Goal: Ask a question

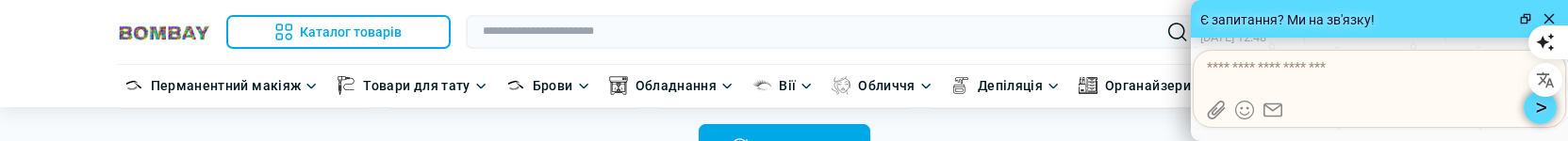
scroll to position [1, 0]
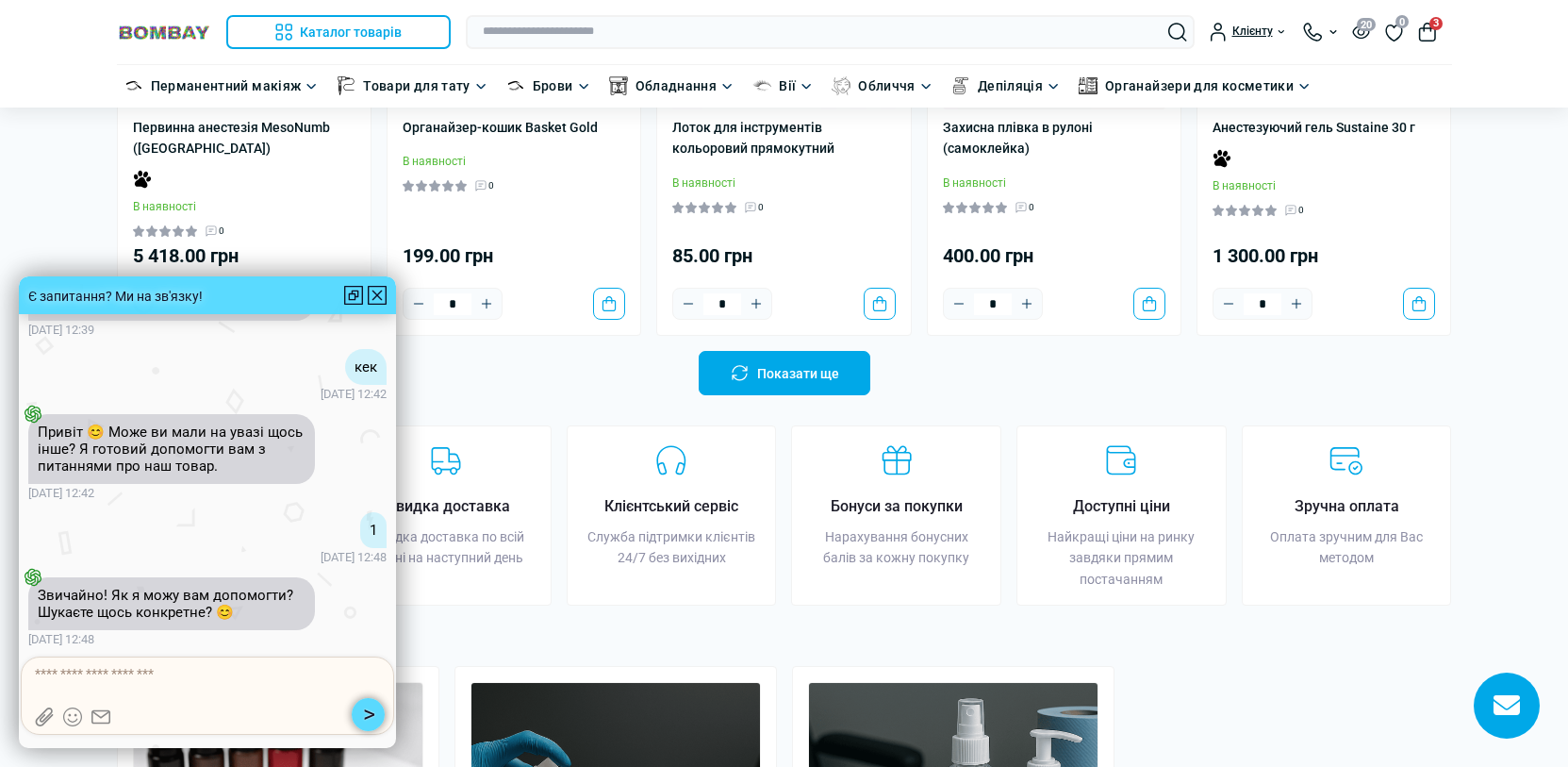
click at [352, 140] on div at bounding box center [353, 295] width 19 height 19
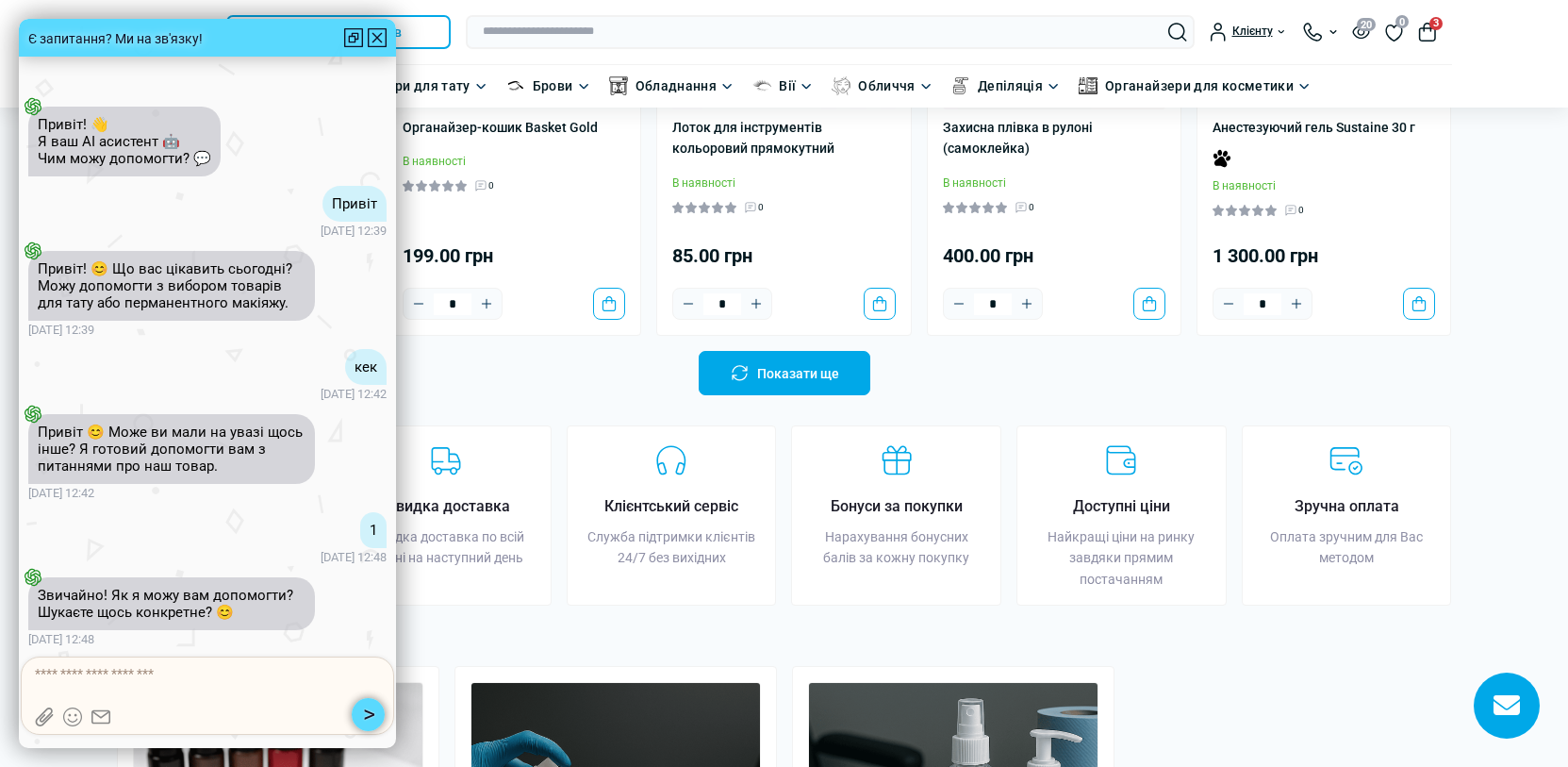
click at [349, 32] on div at bounding box center [353, 38] width 19 height 19
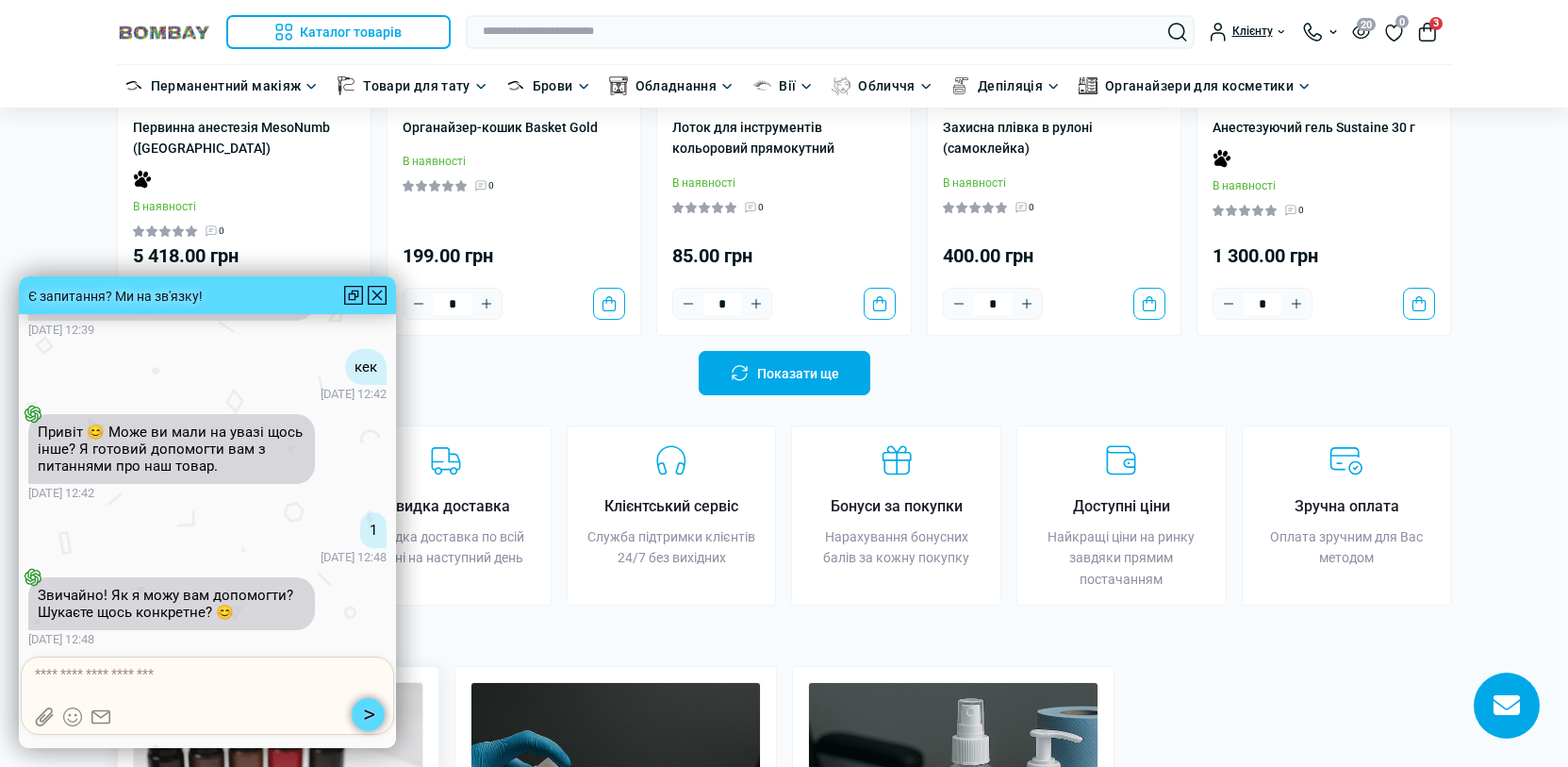
click at [379, 140] on div at bounding box center [377, 295] width 19 height 19
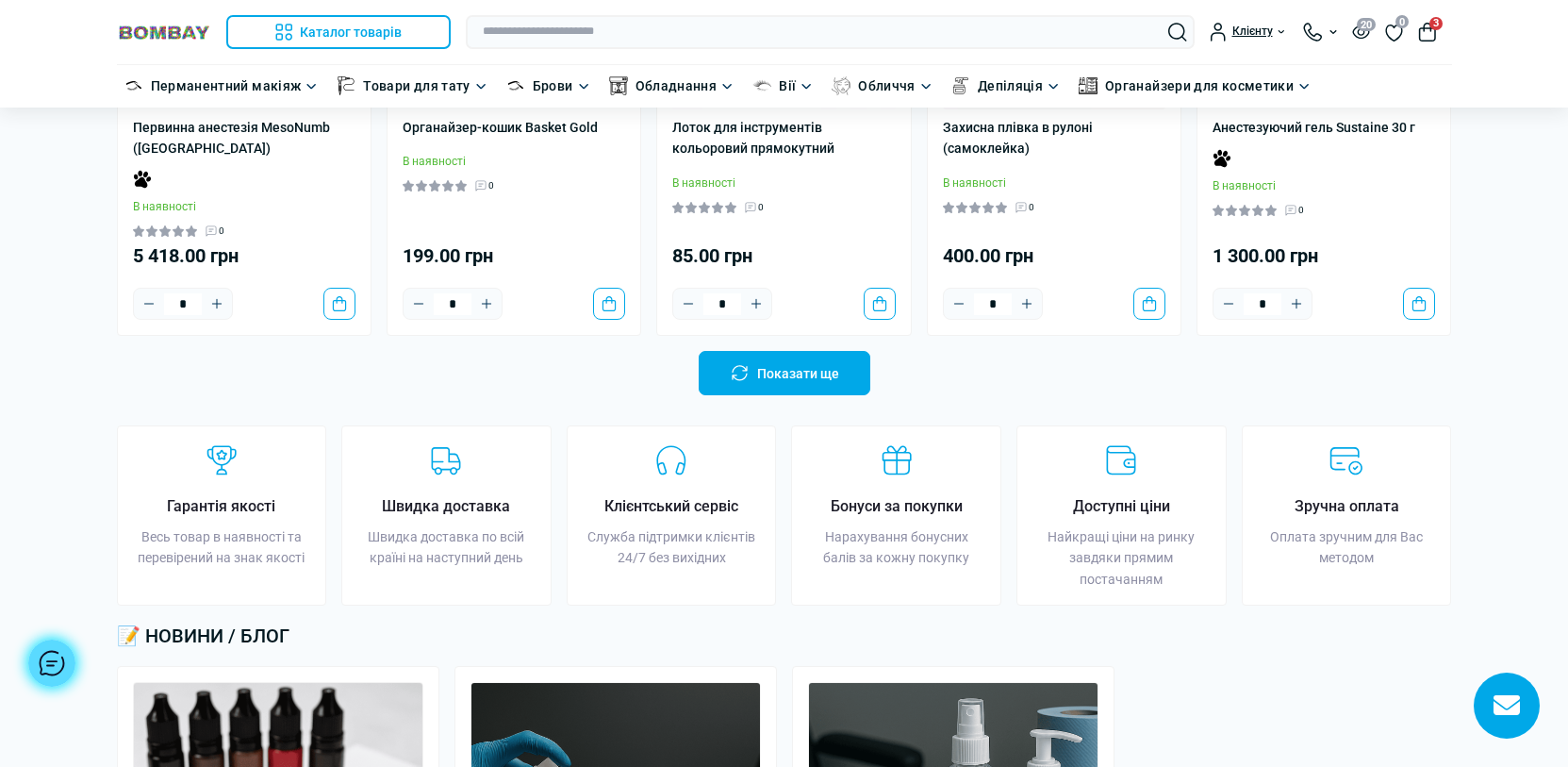
click at [67, 140] on div at bounding box center [52, 663] width 47 height 47
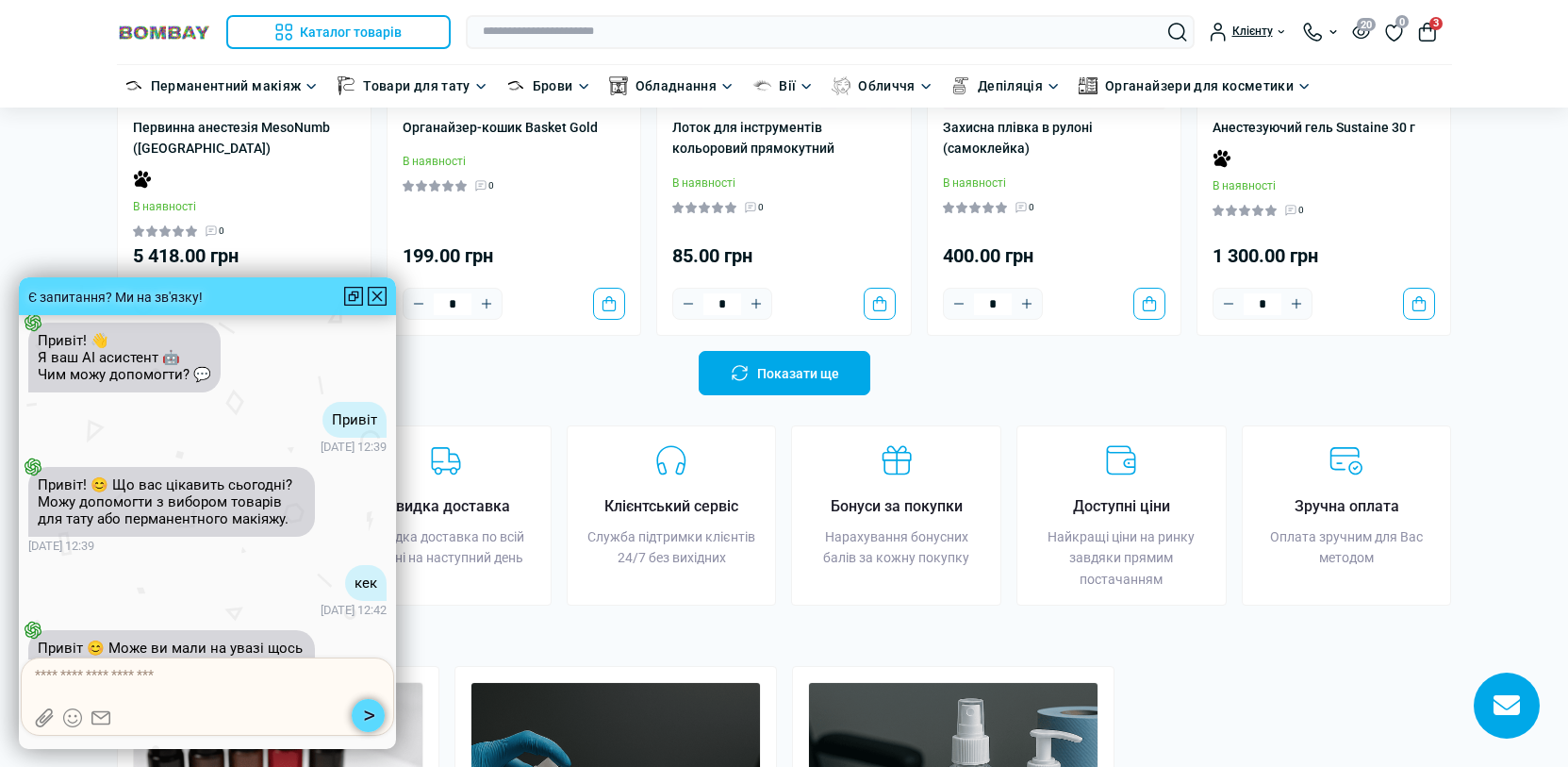
scroll to position [-216, 0]
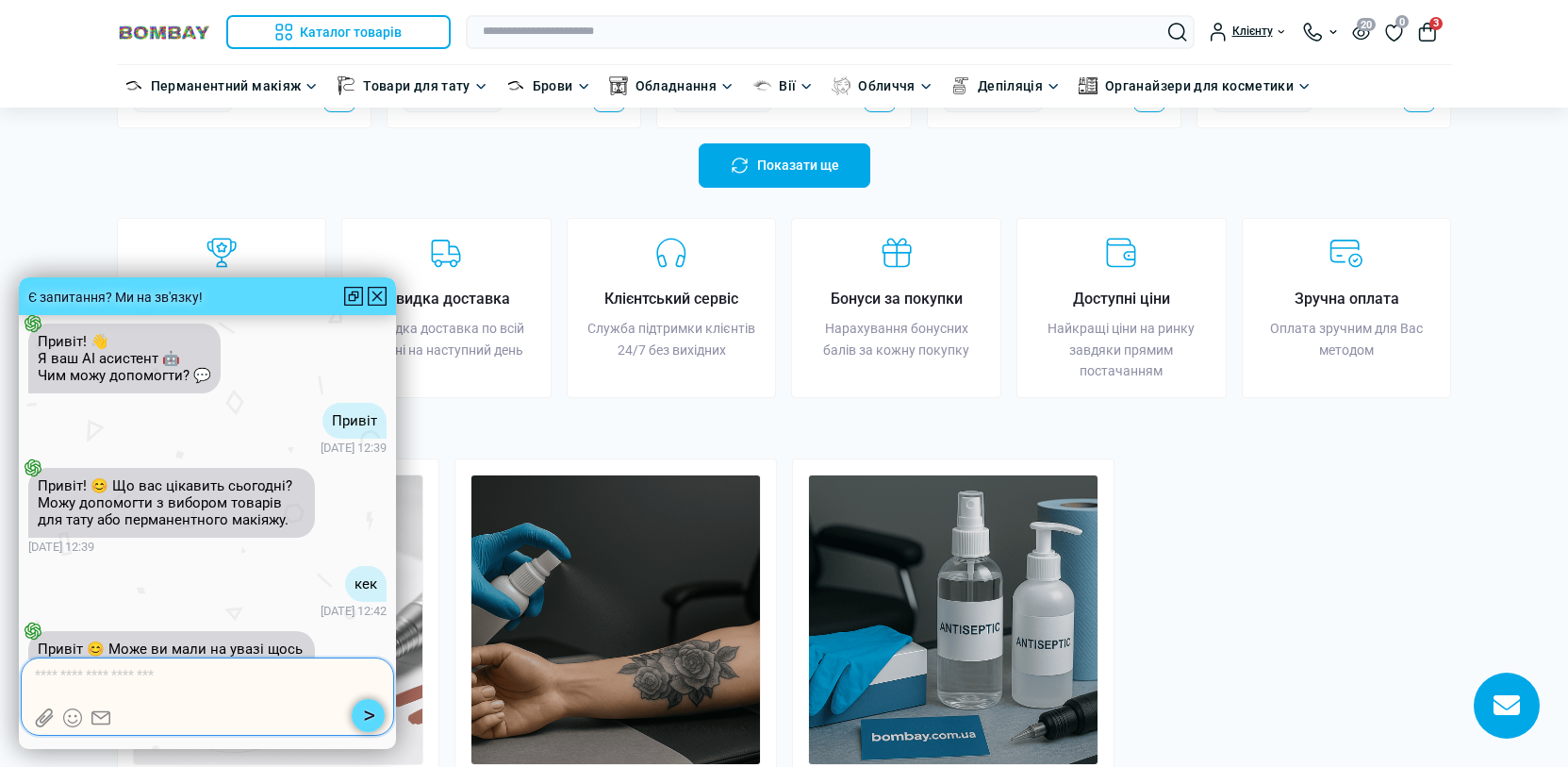
click at [164, 140] on textarea at bounding box center [207, 675] width 346 height 19
click at [47, 140] on icon at bounding box center [44, 718] width 18 height 19
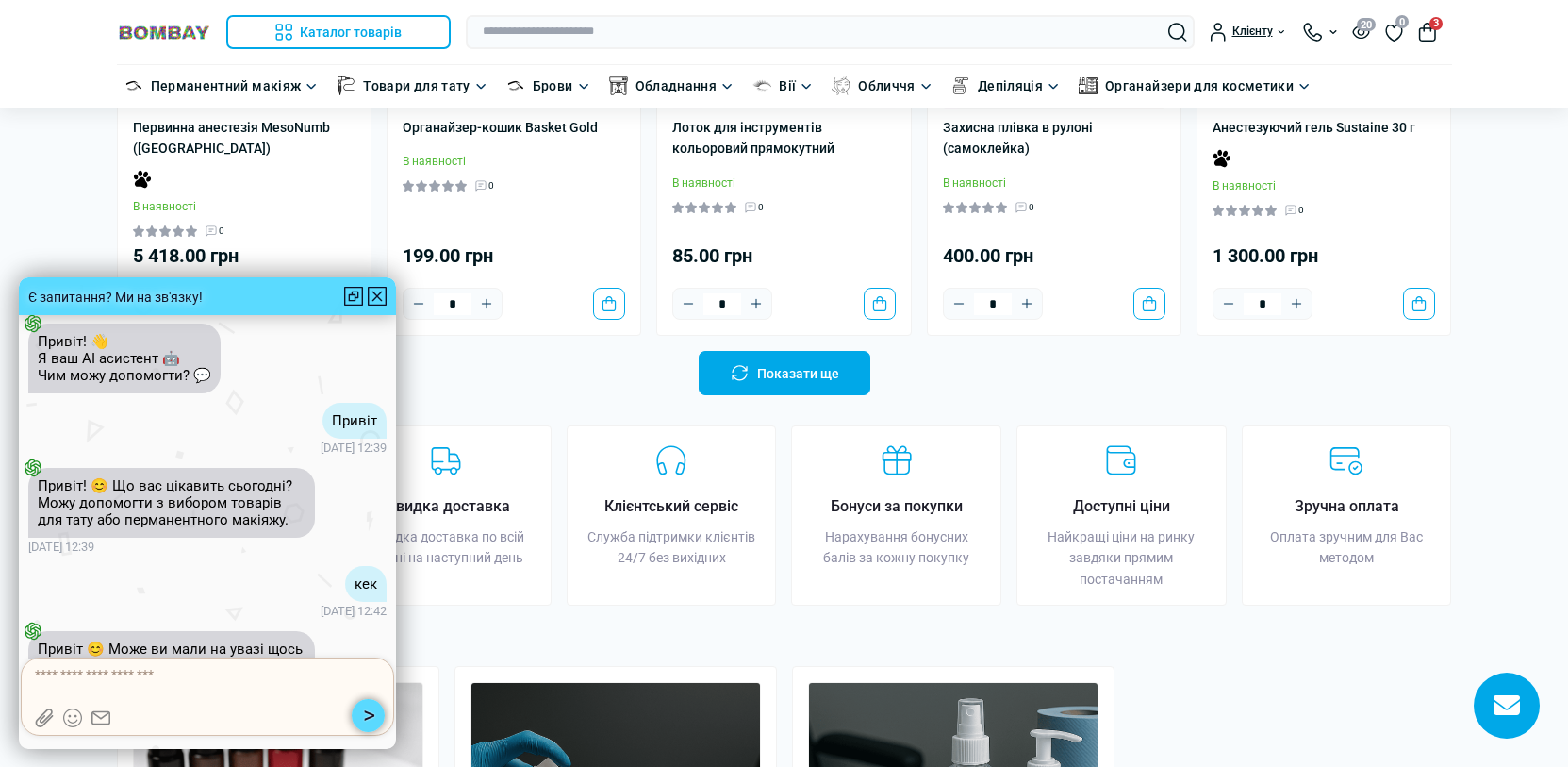
click at [68, 140] on icon at bounding box center [73, 718] width 19 height 19
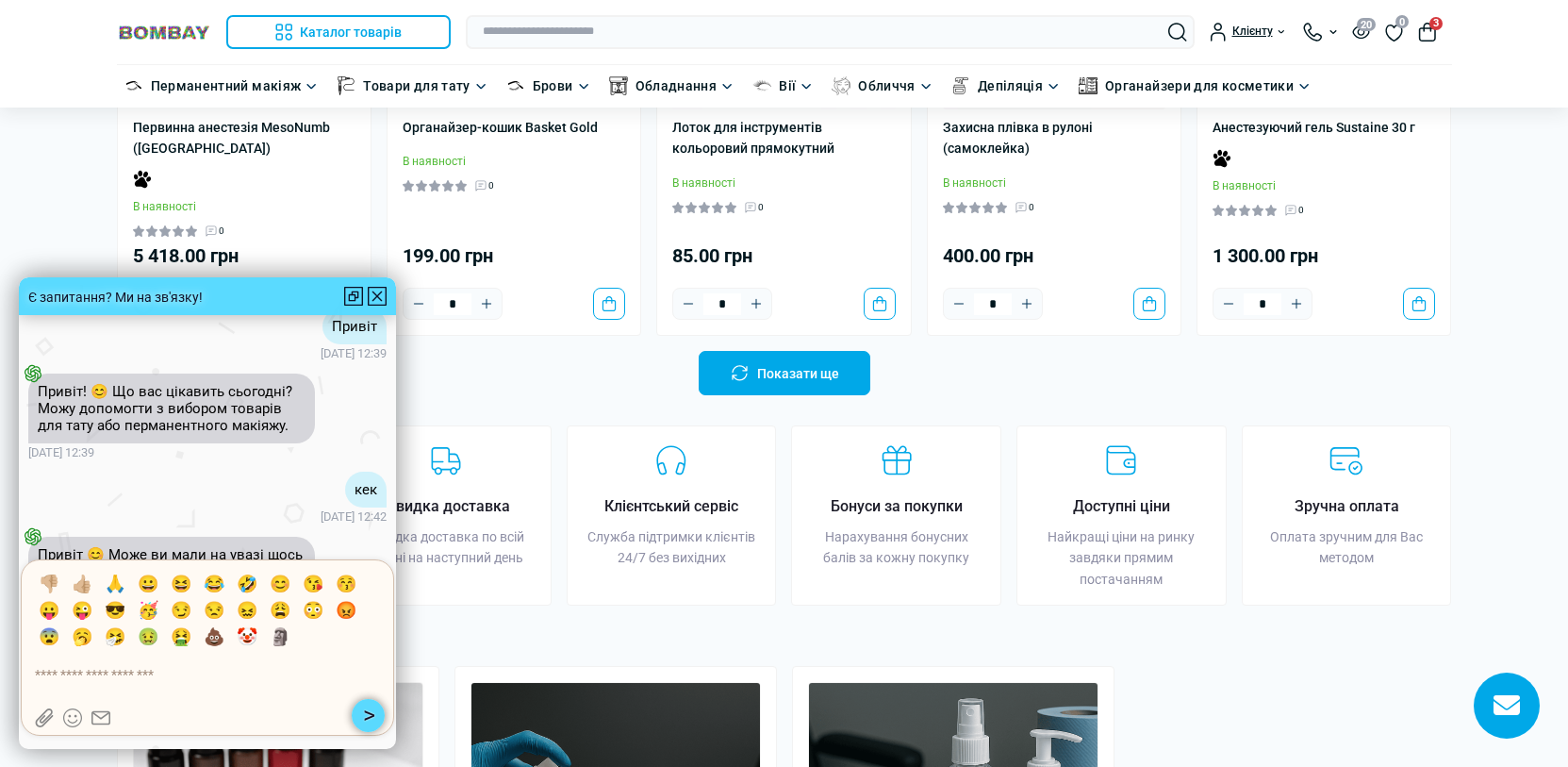
click at [73, 140] on icon at bounding box center [73, 718] width 19 height 19
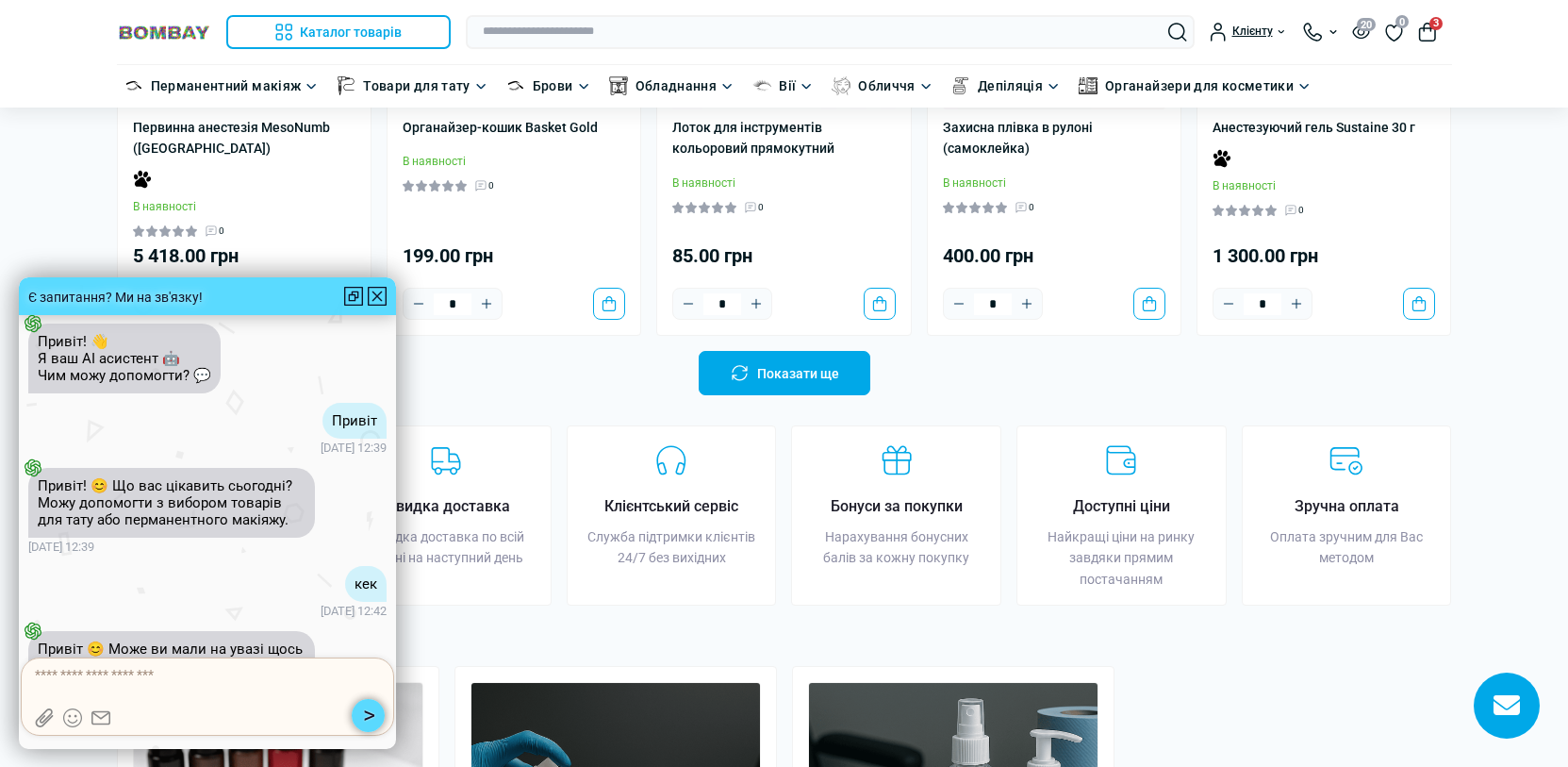
click at [102, 140] on icon at bounding box center [101, 718] width 19 height 19
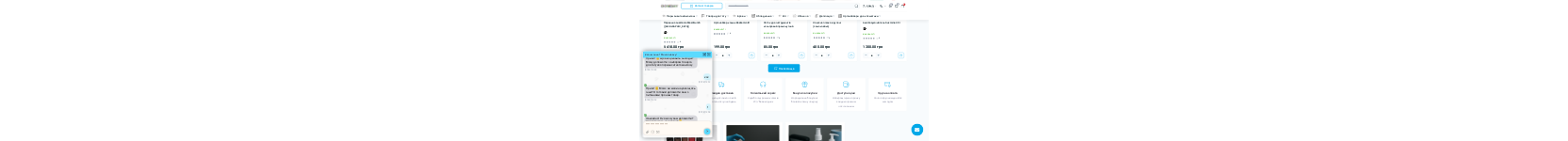
scroll to position [0, 0]
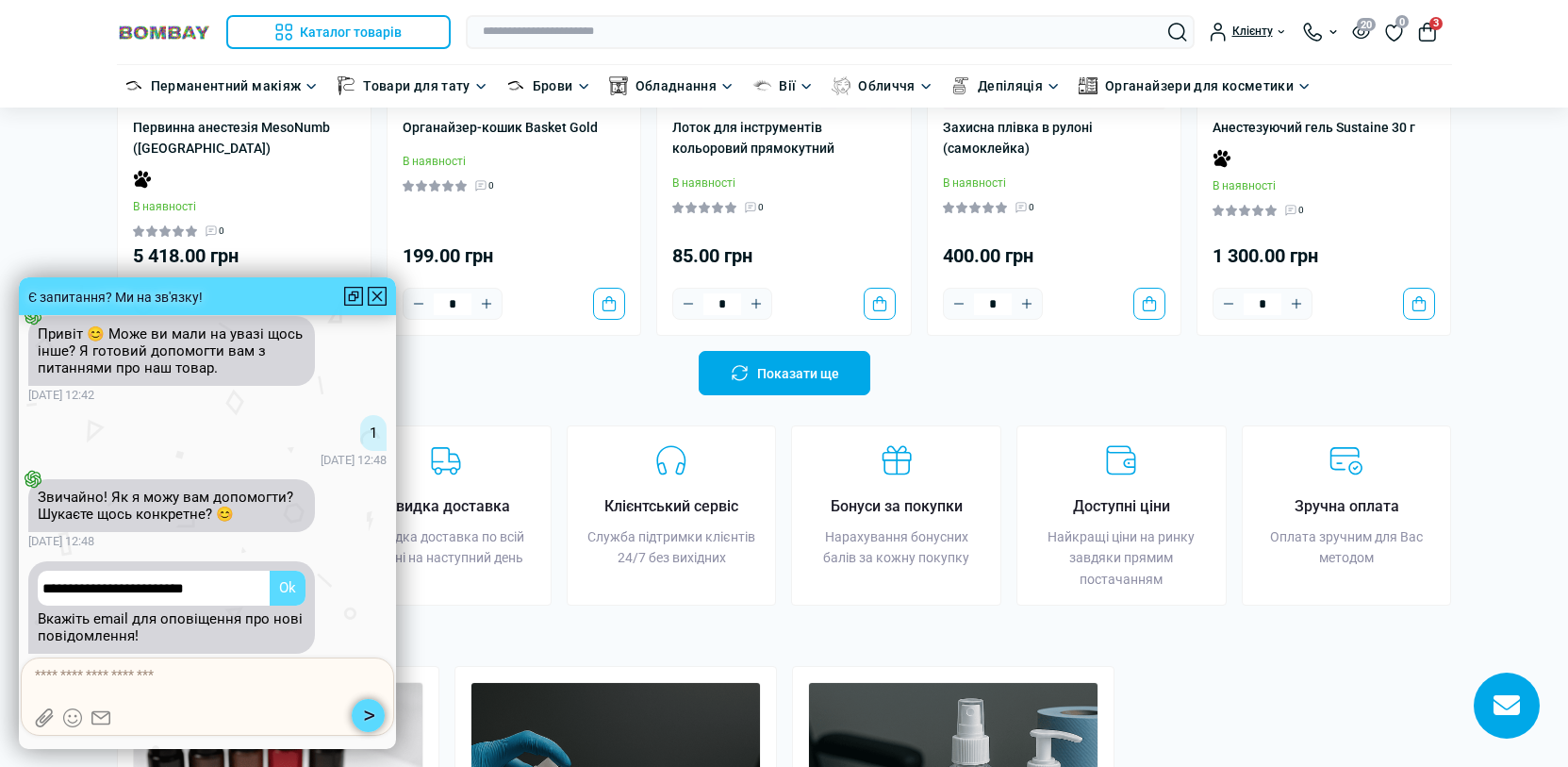
click at [137, 140] on input "**********" at bounding box center [171, 587] width 268 height 35
click at [105, 140] on icon at bounding box center [101, 718] width 19 height 19
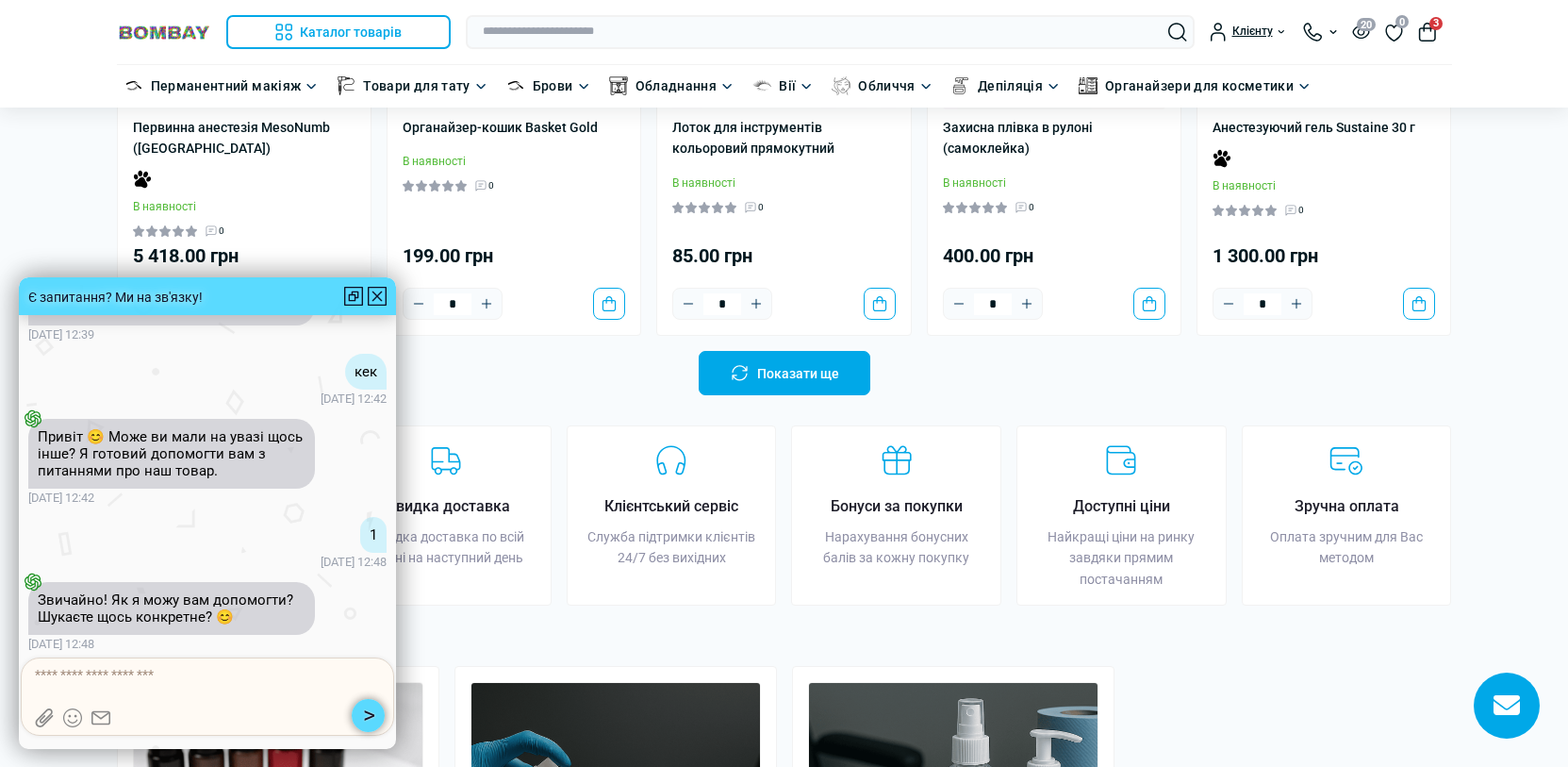
click at [124, 140] on span "[DATE] 12:48" at bounding box center [207, 562] width 358 height 19
click at [372, 140] on div at bounding box center [377, 296] width 19 height 19
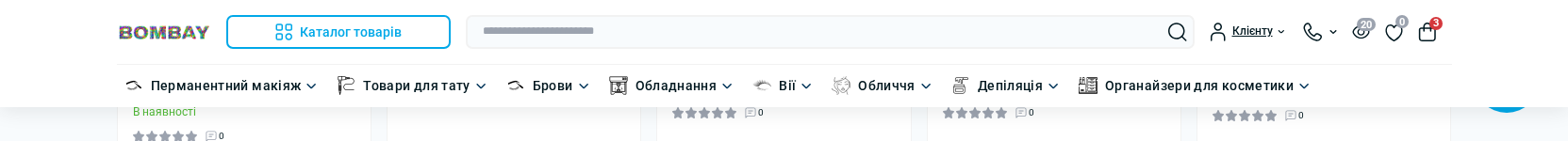
scroll to position [2990, 0]
